Goal: Task Accomplishment & Management: Use online tool/utility

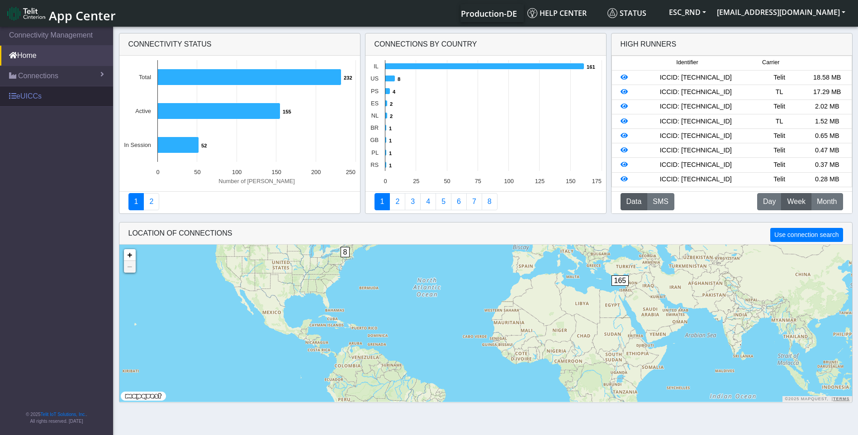
click at [33, 101] on link "eUICCs" at bounding box center [56, 96] width 113 height 20
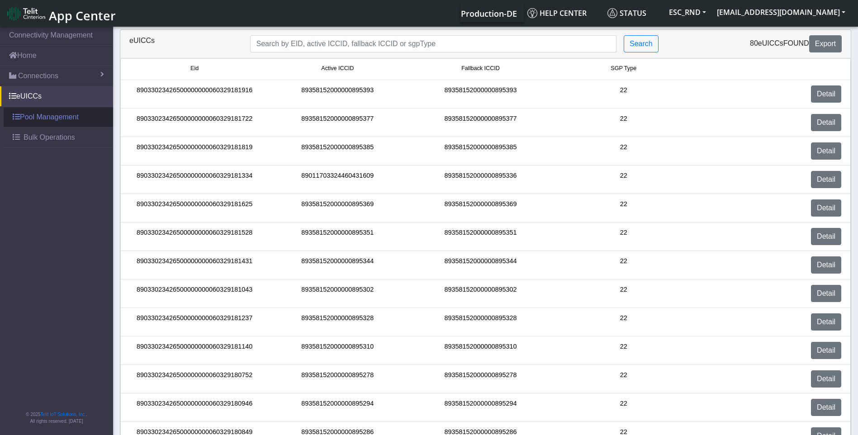
click at [40, 118] on link "Pool Management" at bounding box center [58, 117] width 109 height 20
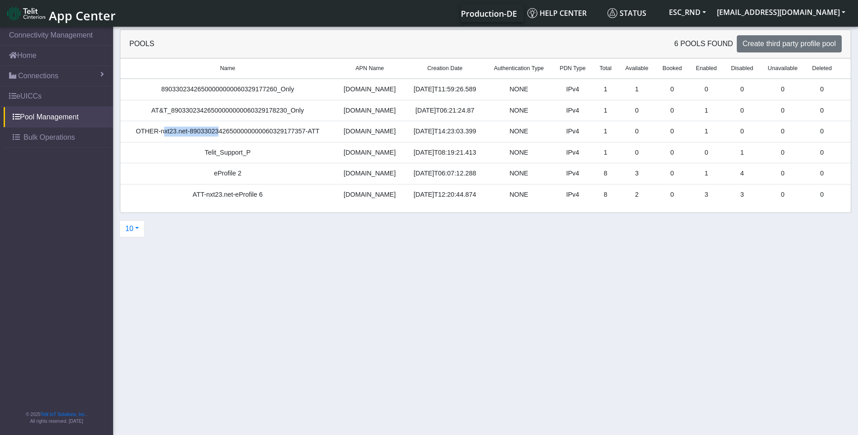
drag, startPoint x: 162, startPoint y: 131, endPoint x: 215, endPoint y: 127, distance: 53.5
click at [215, 127] on td "OTHER-nxt23.net-89033023426500000000060329177357-ATT" at bounding box center [227, 131] width 215 height 21
drag, startPoint x: 215, startPoint y: 127, endPoint x: 275, endPoint y: 108, distance: 62.9
click at [275, 108] on td "AT&T_89033023426500000000060329178230_Only" at bounding box center [227, 110] width 215 height 21
drag, startPoint x: 275, startPoint y: 108, endPoint x: 246, endPoint y: 109, distance: 29.4
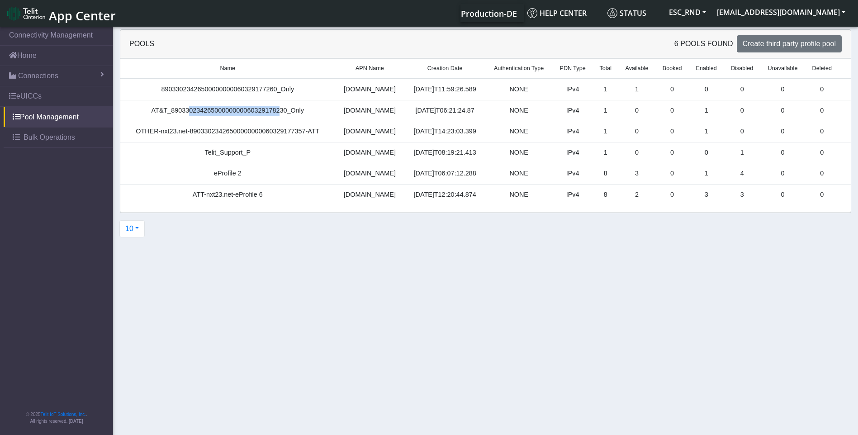
click at [246, 109] on td "AT&T_89033023426500000000060329178230_Only" at bounding box center [227, 110] width 215 height 21
click at [600, 175] on td "8" at bounding box center [605, 173] width 25 height 21
click at [600, 174] on td "8" at bounding box center [605, 173] width 25 height 21
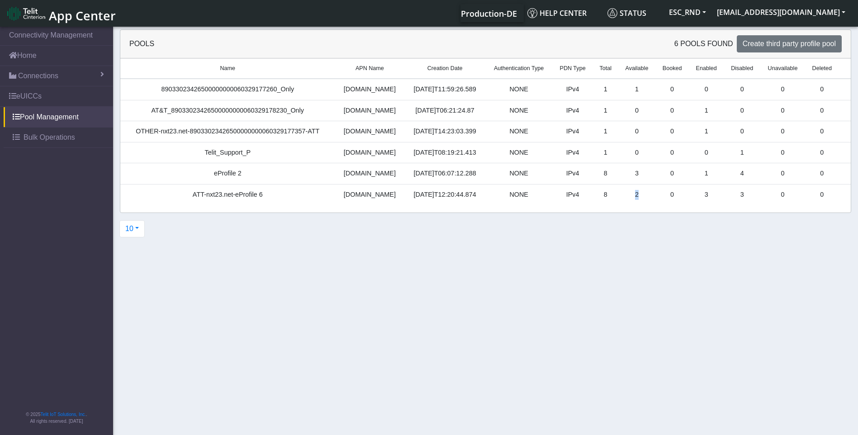
click at [629, 194] on td "2" at bounding box center [637, 194] width 38 height 21
drag, startPoint x: 629, startPoint y: 194, endPoint x: 633, endPoint y: 197, distance: 4.8
click at [632, 197] on td "2" at bounding box center [637, 194] width 38 height 21
drag, startPoint x: 633, startPoint y: 179, endPoint x: 630, endPoint y: 175, distance: 5.1
click at [630, 175] on td "3" at bounding box center [637, 173] width 38 height 21
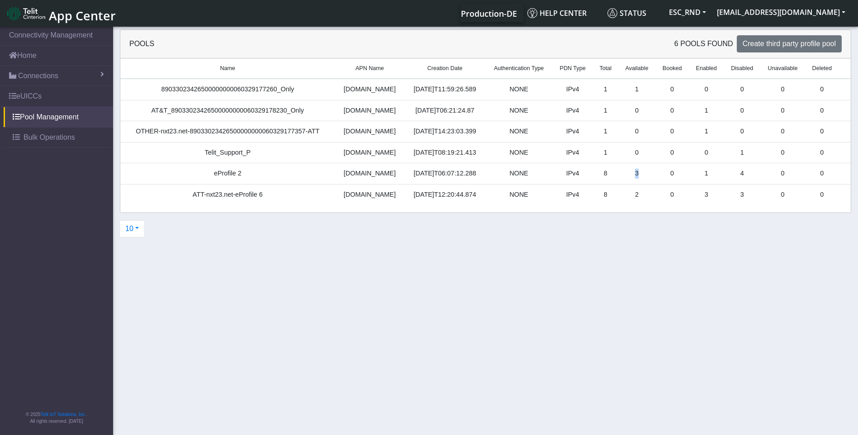
click at [629, 174] on td "3" at bounding box center [637, 173] width 38 height 21
click at [633, 172] on td "3" at bounding box center [637, 173] width 38 height 21
click at [628, 172] on td "3" at bounding box center [637, 173] width 38 height 21
drag, startPoint x: 632, startPoint y: 175, endPoint x: 628, endPoint y: 175, distance: 4.5
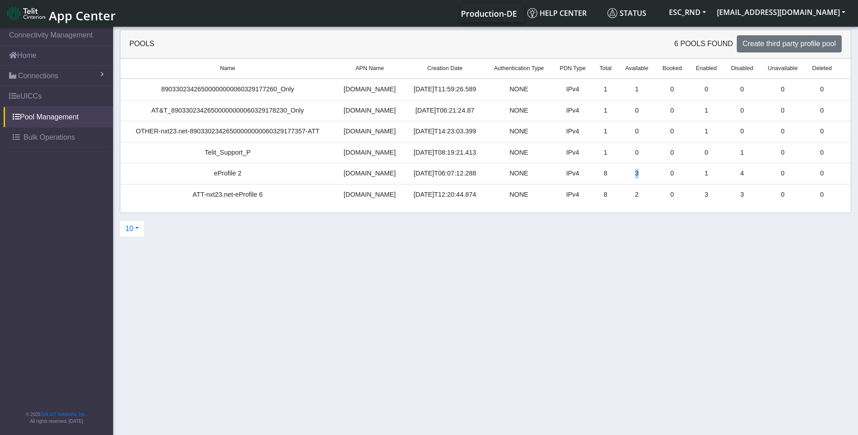
click at [628, 175] on td "3" at bounding box center [637, 173] width 38 height 21
click at [632, 175] on td "3" at bounding box center [637, 173] width 38 height 21
click at [629, 175] on td "3" at bounding box center [637, 173] width 38 height 21
click at [631, 175] on td "3" at bounding box center [637, 173] width 38 height 21
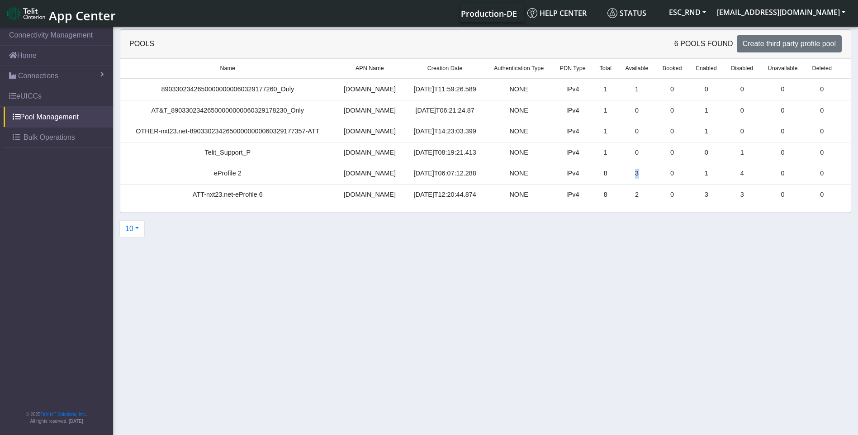
click at [631, 176] on td "3" at bounding box center [637, 173] width 38 height 21
click at [627, 176] on td "3" at bounding box center [637, 173] width 38 height 21
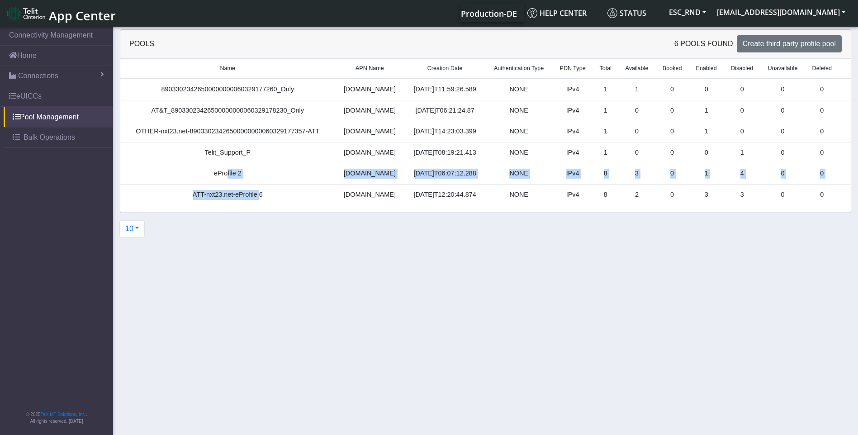
drag, startPoint x: 224, startPoint y: 170, endPoint x: 259, endPoint y: 201, distance: 46.8
click at [259, 201] on tbody "89033023426500000000060329177260_Only [DOMAIN_NAME] [DATE]T11:59:26.589 NONE IP…" at bounding box center [485, 142] width 730 height 127
click at [259, 201] on td "ATT-nxt23.net-eProfile 6" at bounding box center [227, 194] width 215 height 21
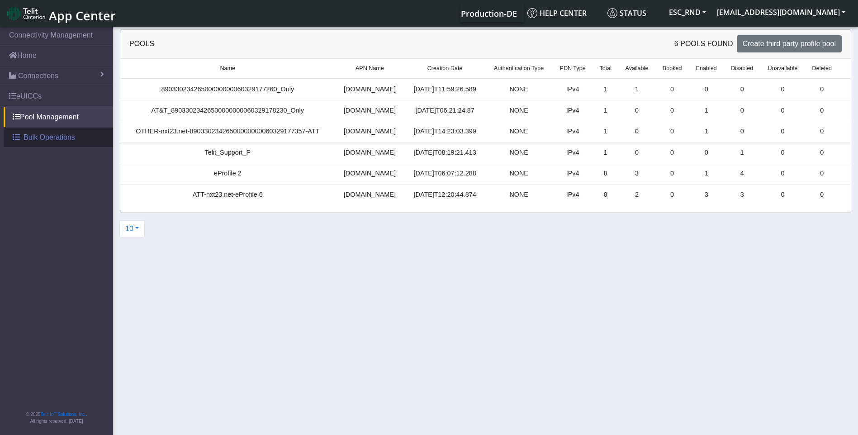
click at [48, 141] on span "Bulk Operations" at bounding box center [50, 137] width 52 height 11
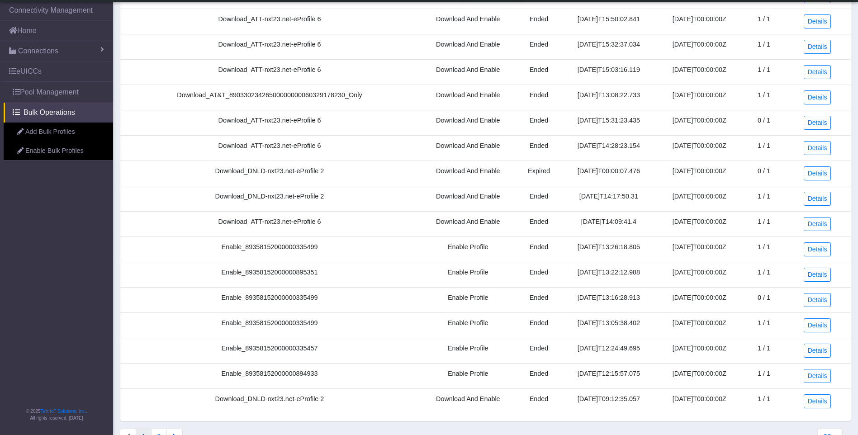
scroll to position [190, 0]
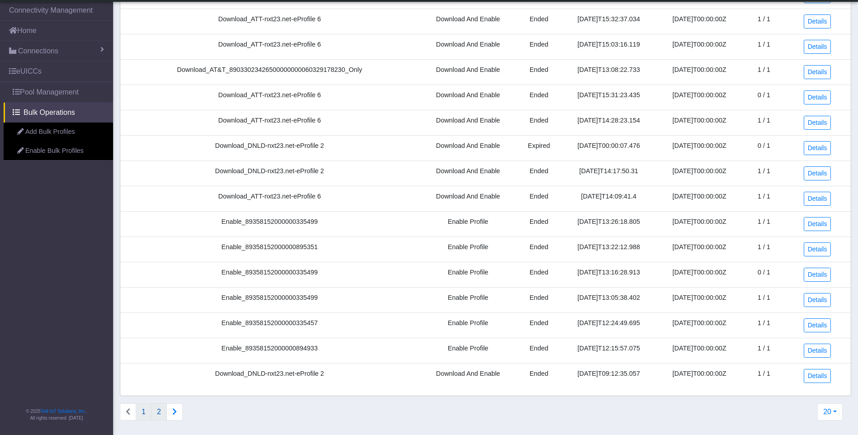
click at [155, 410] on button "2" at bounding box center [159, 411] width 16 height 17
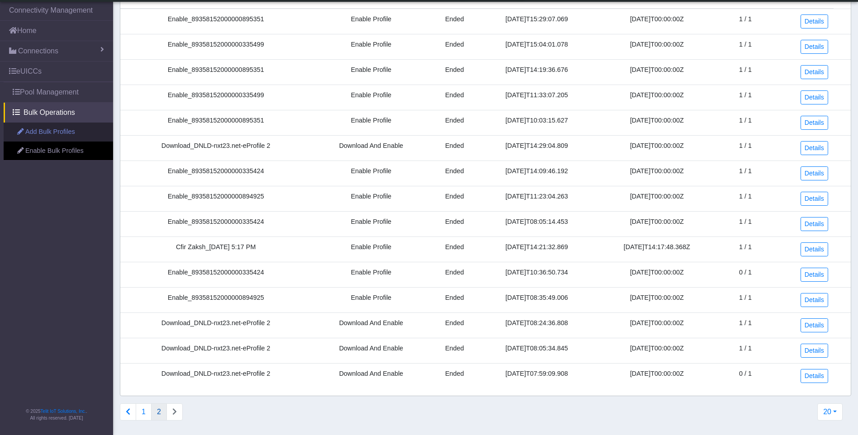
click at [53, 131] on link "Add Bulk Profiles" at bounding box center [58, 132] width 109 height 19
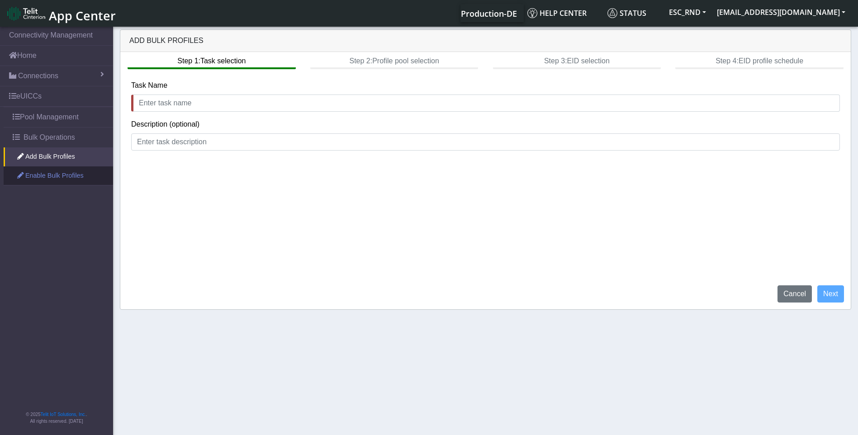
click at [60, 174] on link "Enable Bulk Profiles" at bounding box center [58, 175] width 109 height 19
click at [60, 175] on link "Enable Bulk Profiles" at bounding box center [58, 175] width 109 height 19
click at [54, 157] on link "Add Bulk Profiles" at bounding box center [58, 156] width 109 height 19
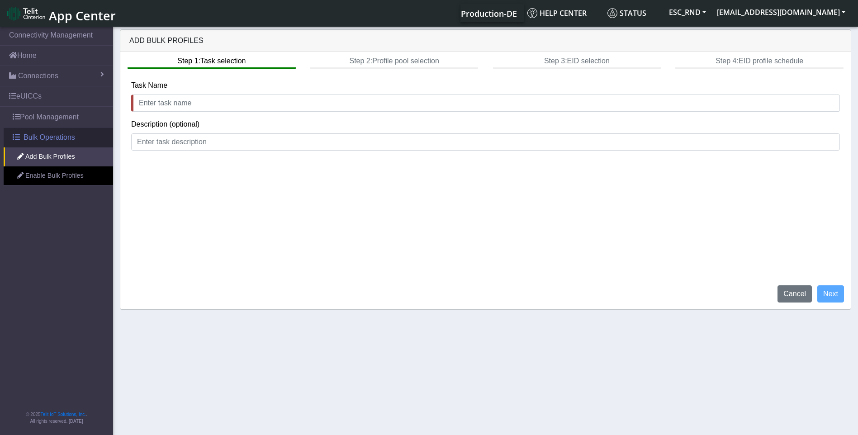
click at [49, 136] on span "Bulk Operations" at bounding box center [50, 137] width 52 height 11
